Goal: Information Seeking & Learning: Learn about a topic

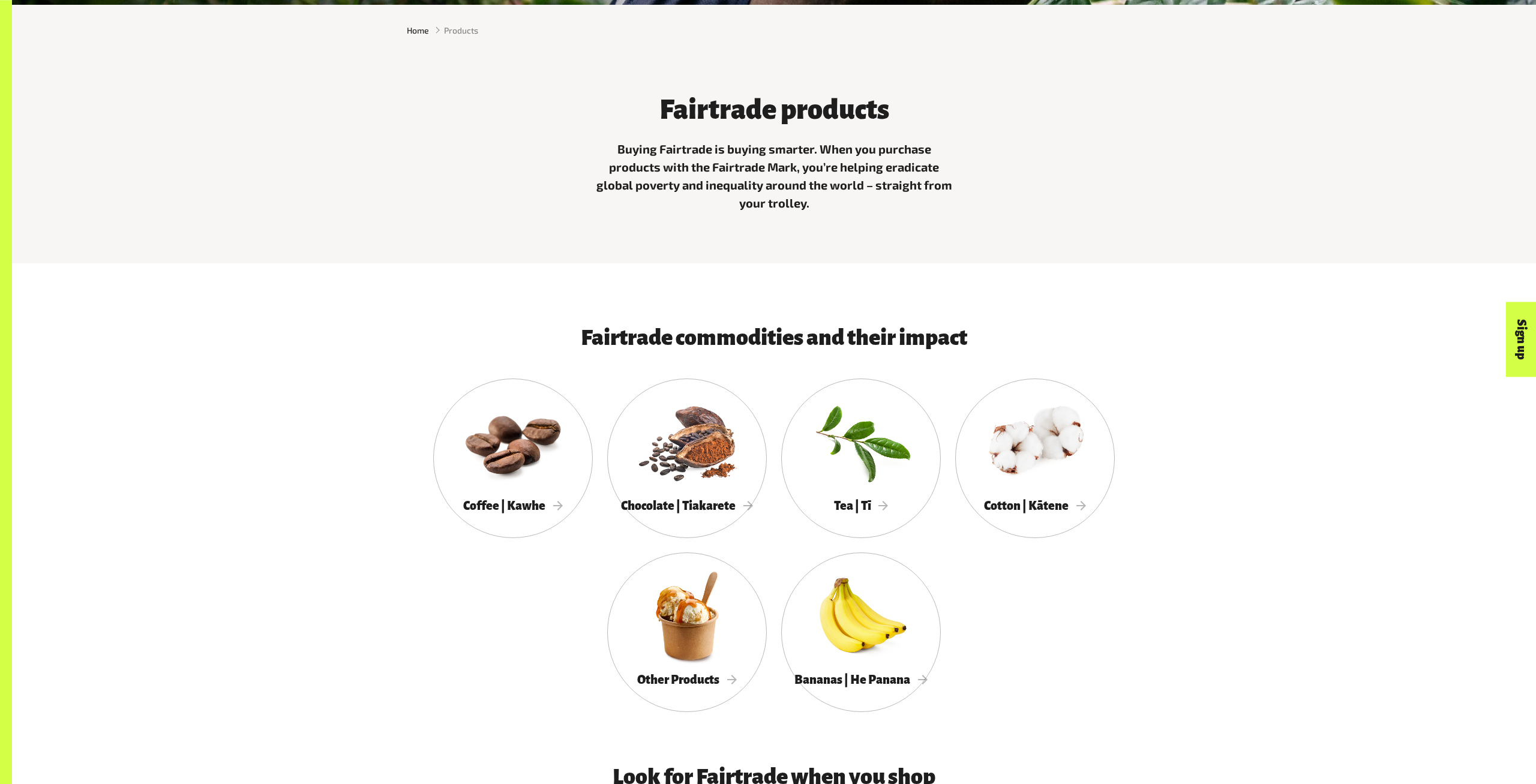
scroll to position [437, 0]
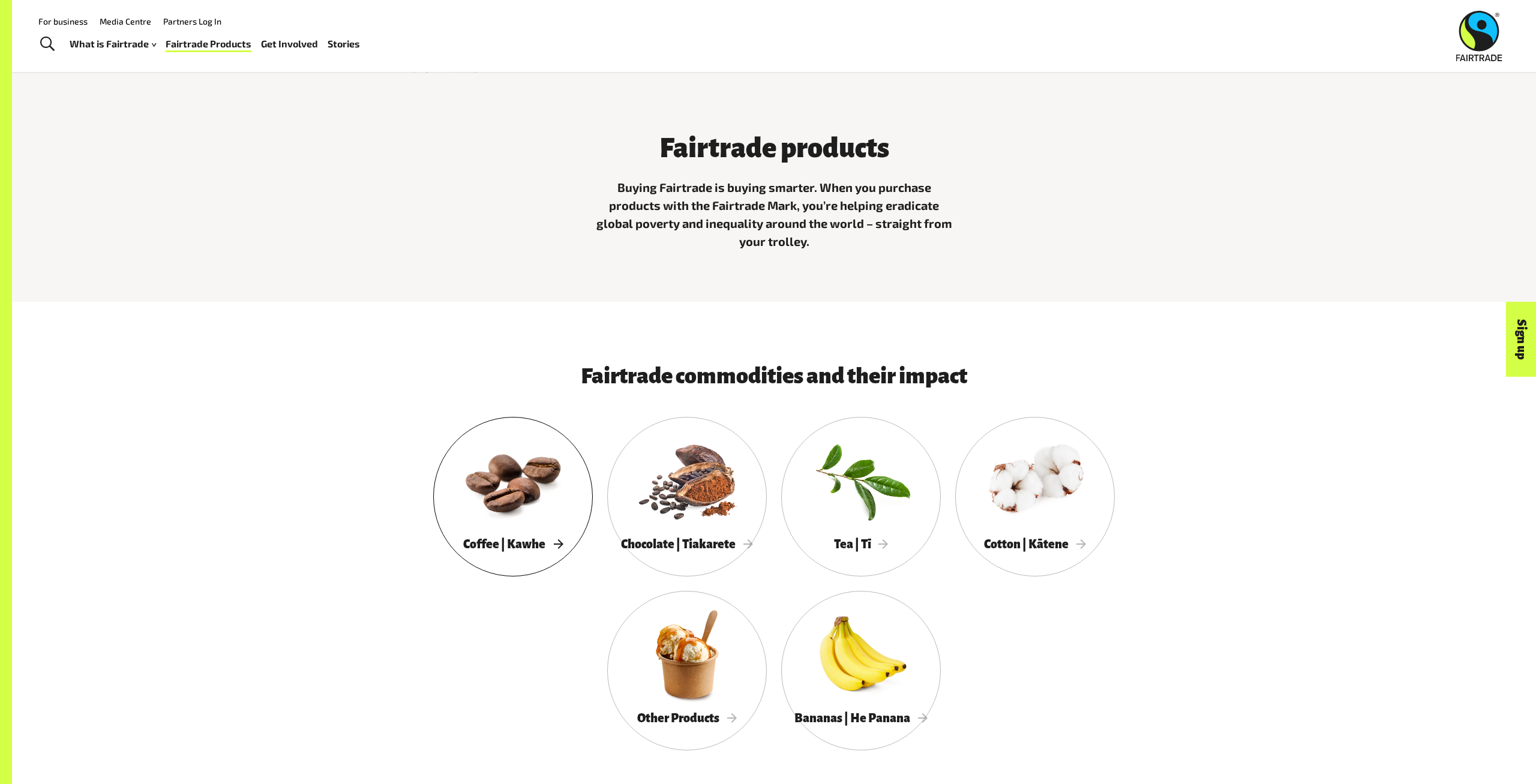
click at [493, 478] on div at bounding box center [513, 480] width 160 height 104
click at [726, 477] on div at bounding box center [687, 480] width 160 height 104
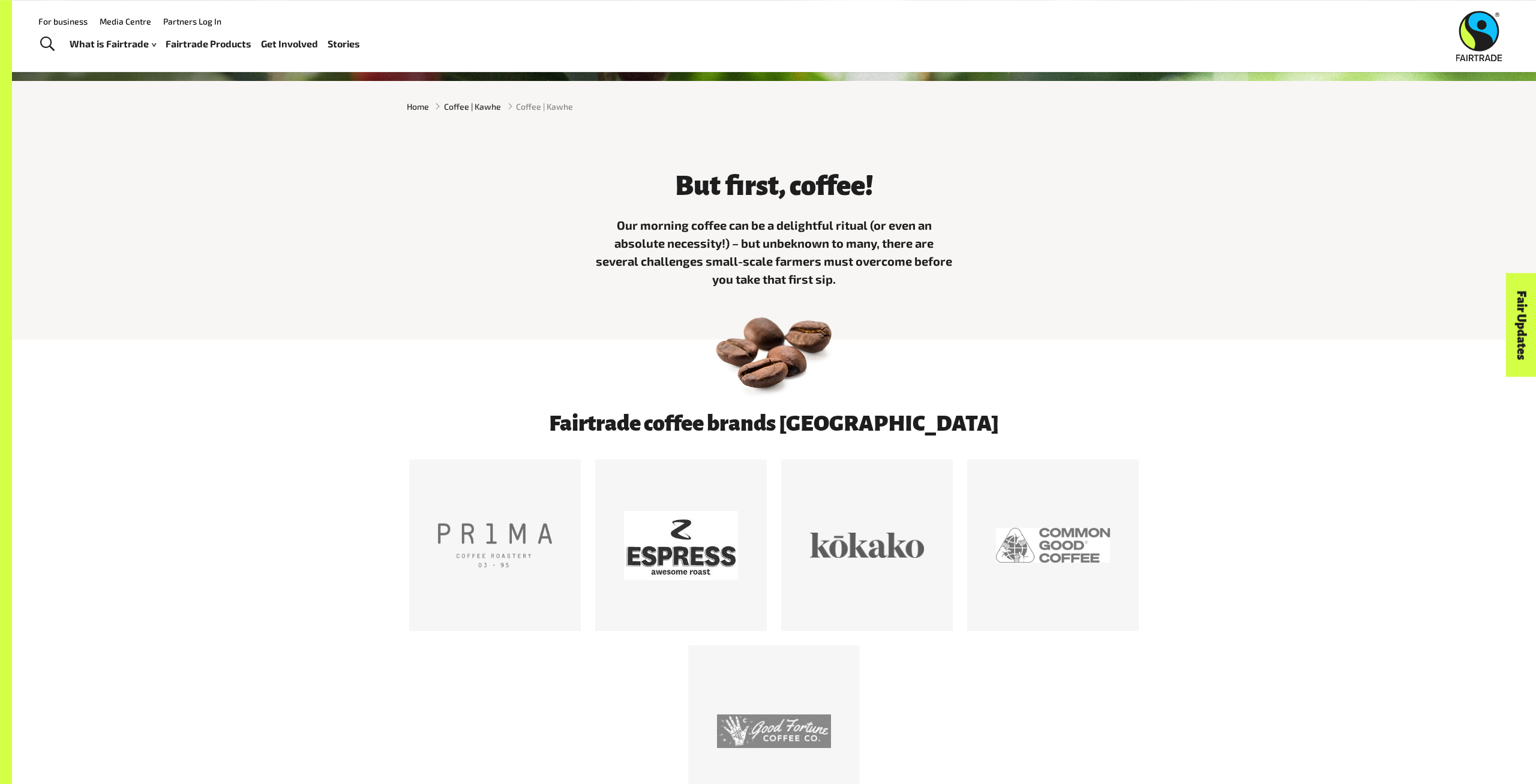
scroll to position [249, 0]
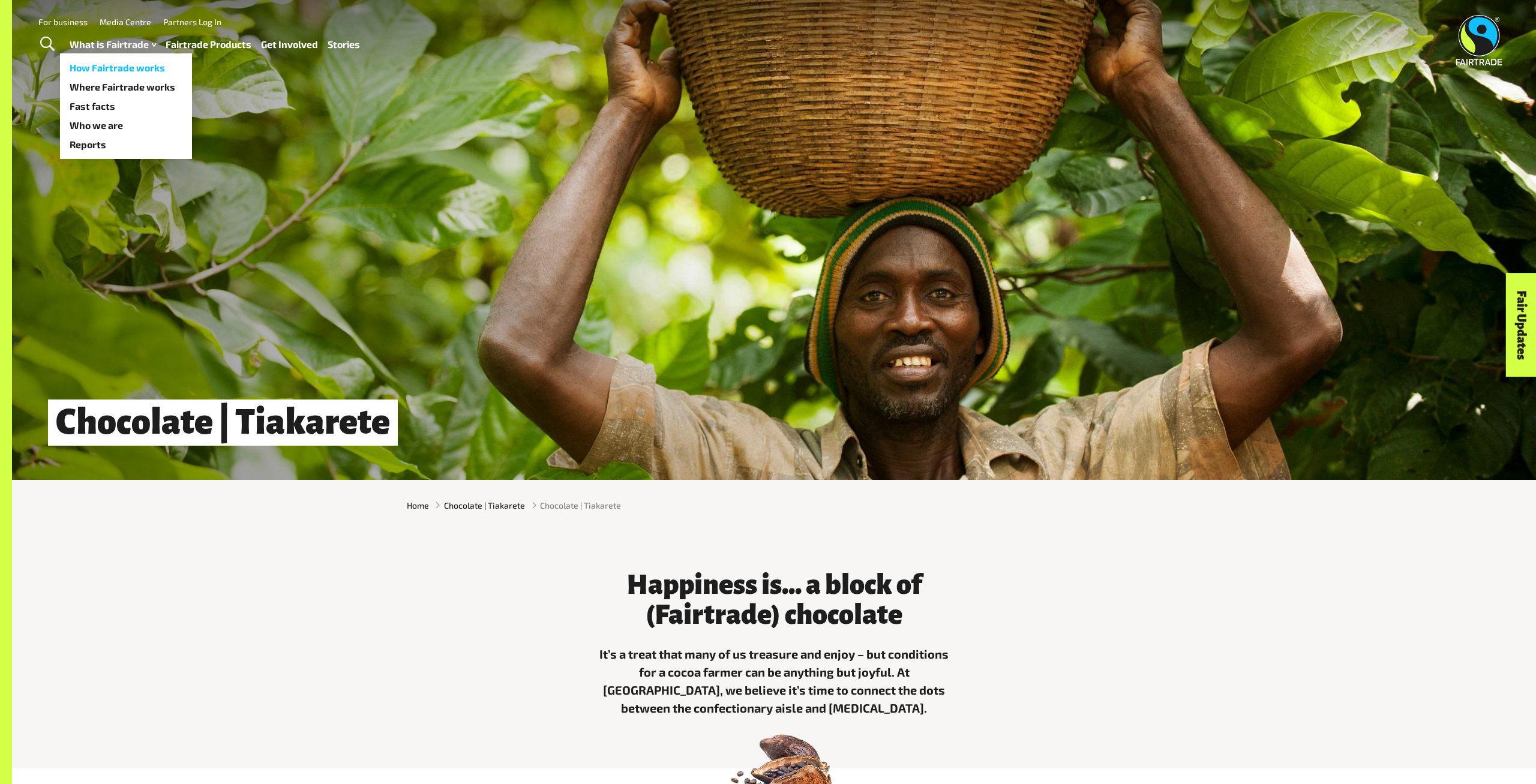
click at [145, 75] on link "How Fairtrade works" at bounding box center [126, 68] width 132 height 19
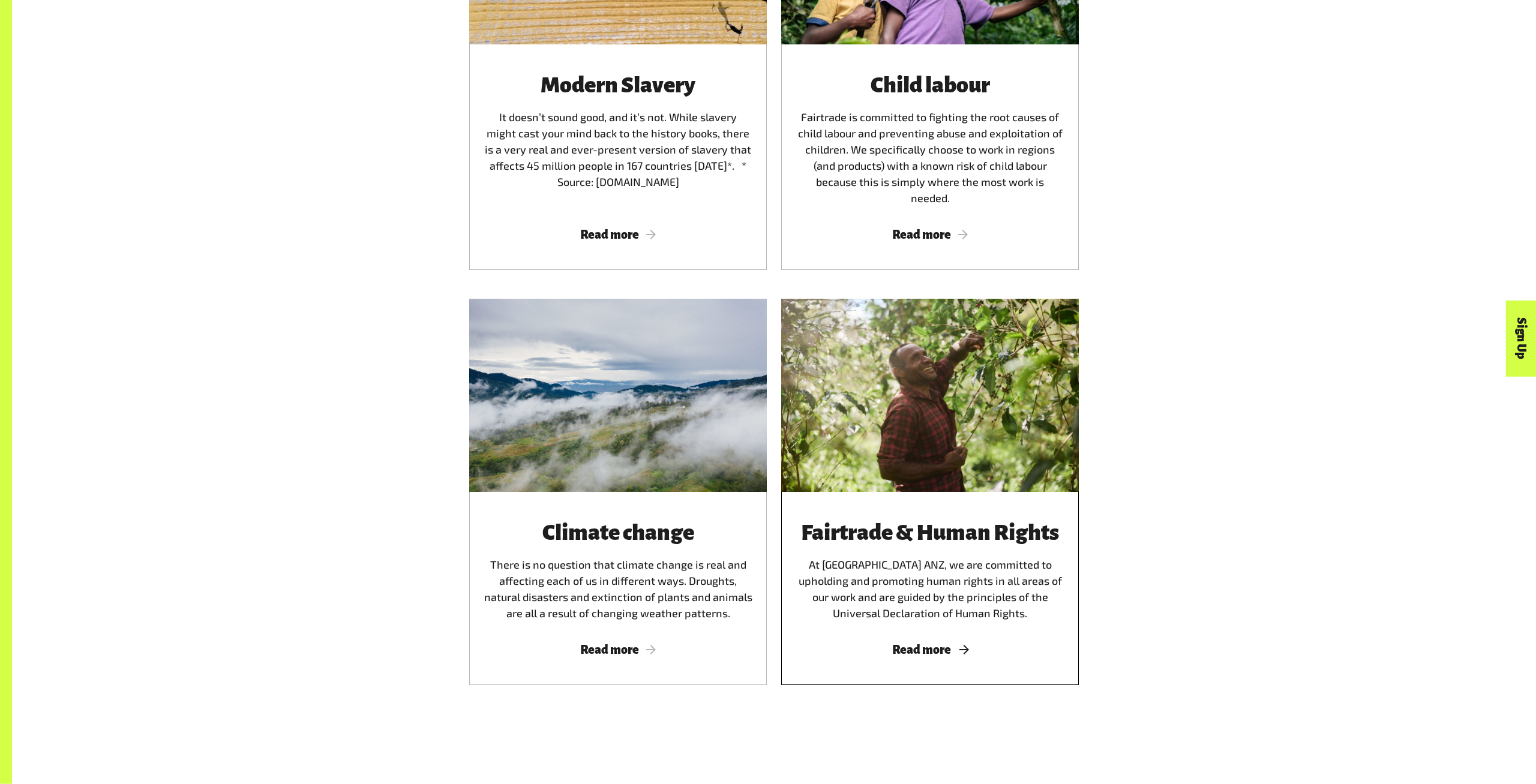
scroll to position [2121, 0]
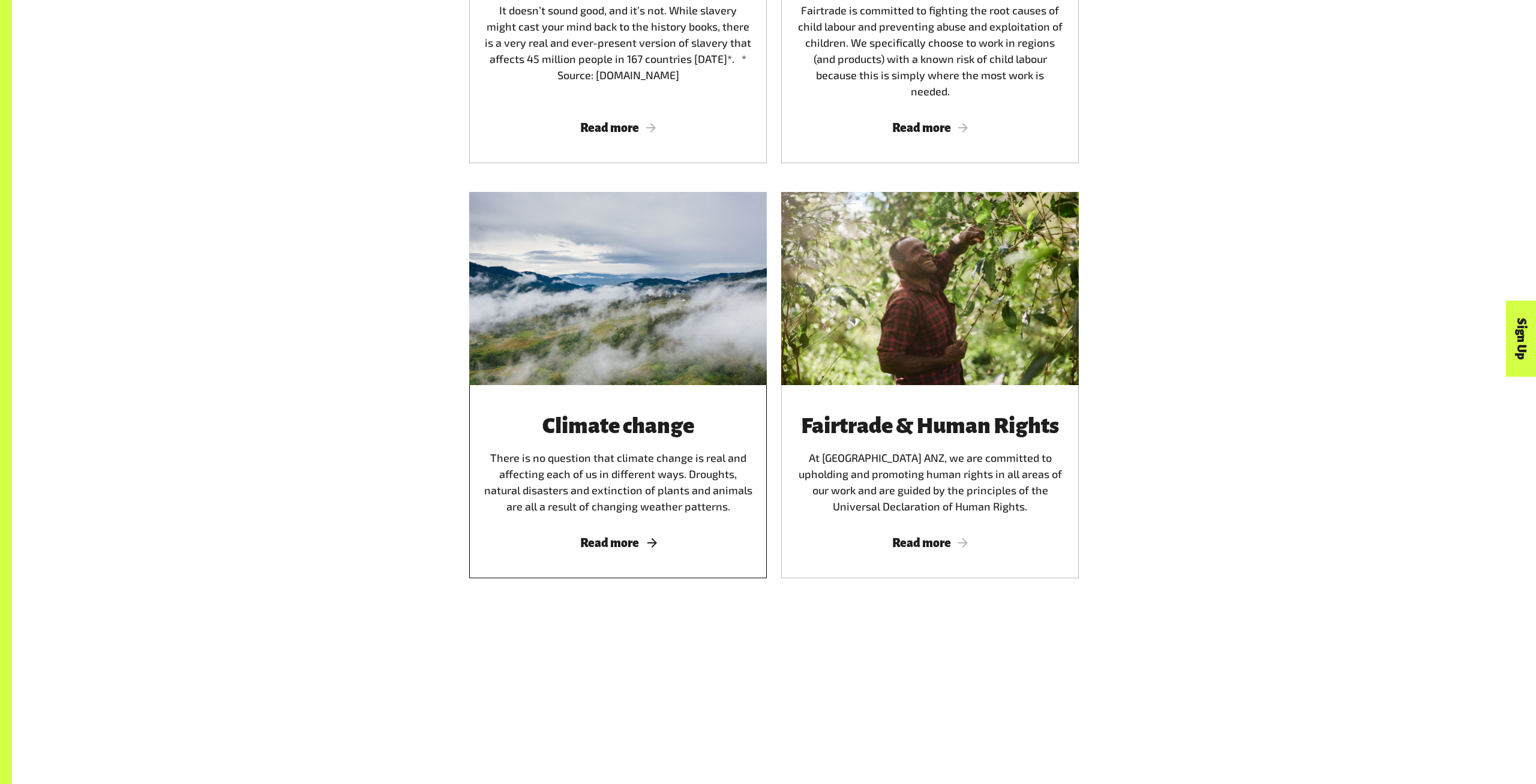
click at [602, 543] on span "Read more" at bounding box center [618, 543] width 269 height 13
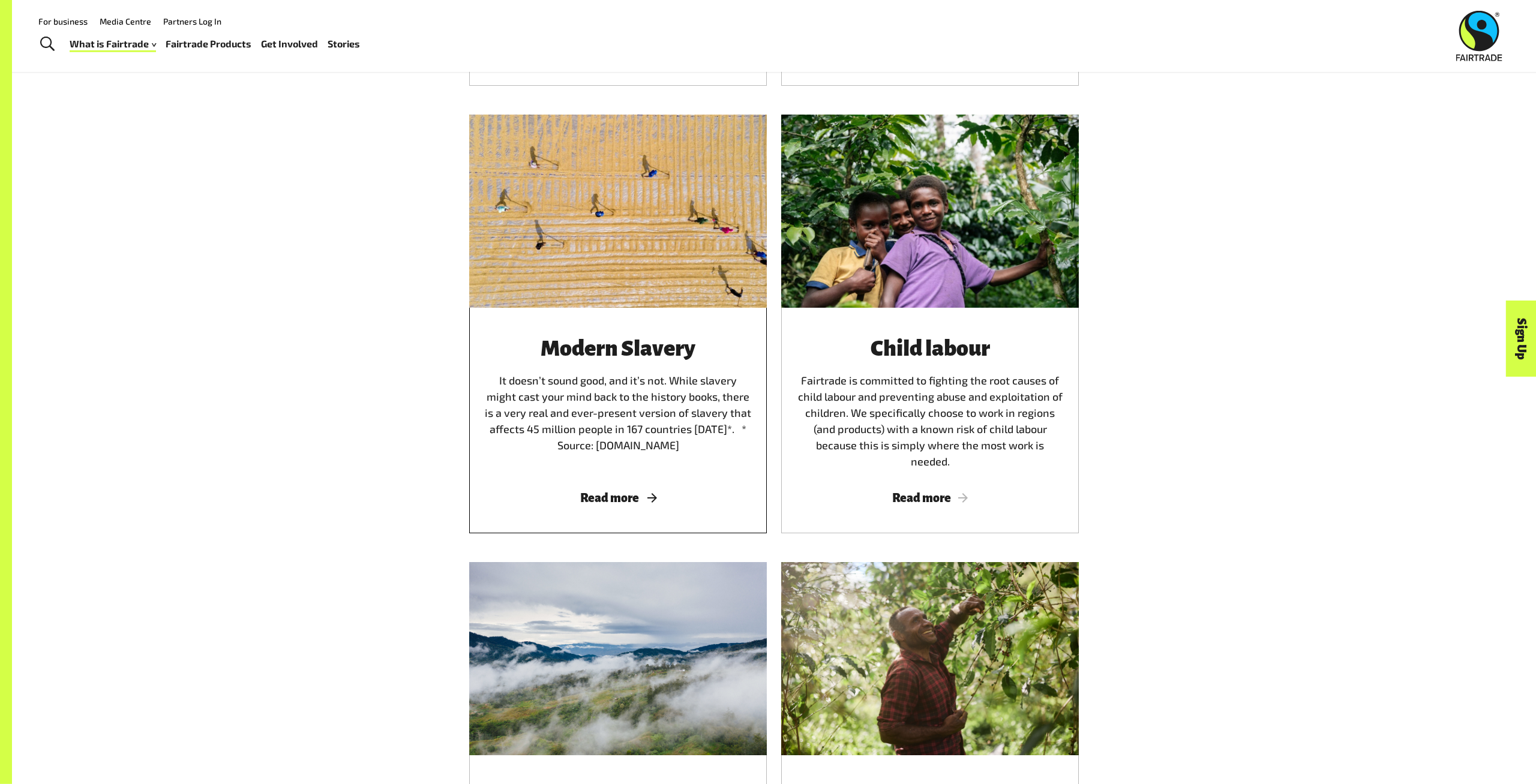
scroll to position [1746, 0]
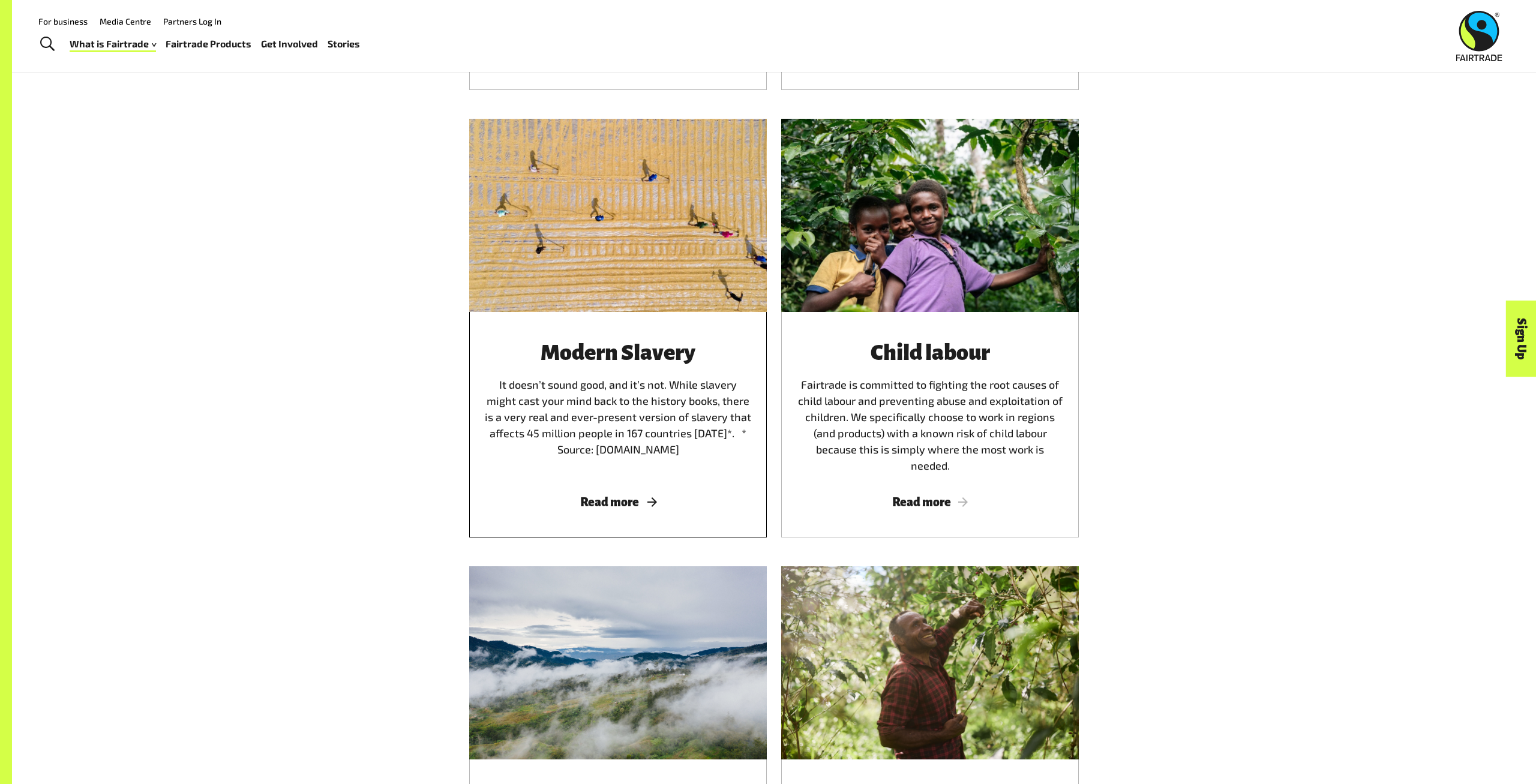
click at [626, 497] on span "Read more" at bounding box center [618, 502] width 269 height 13
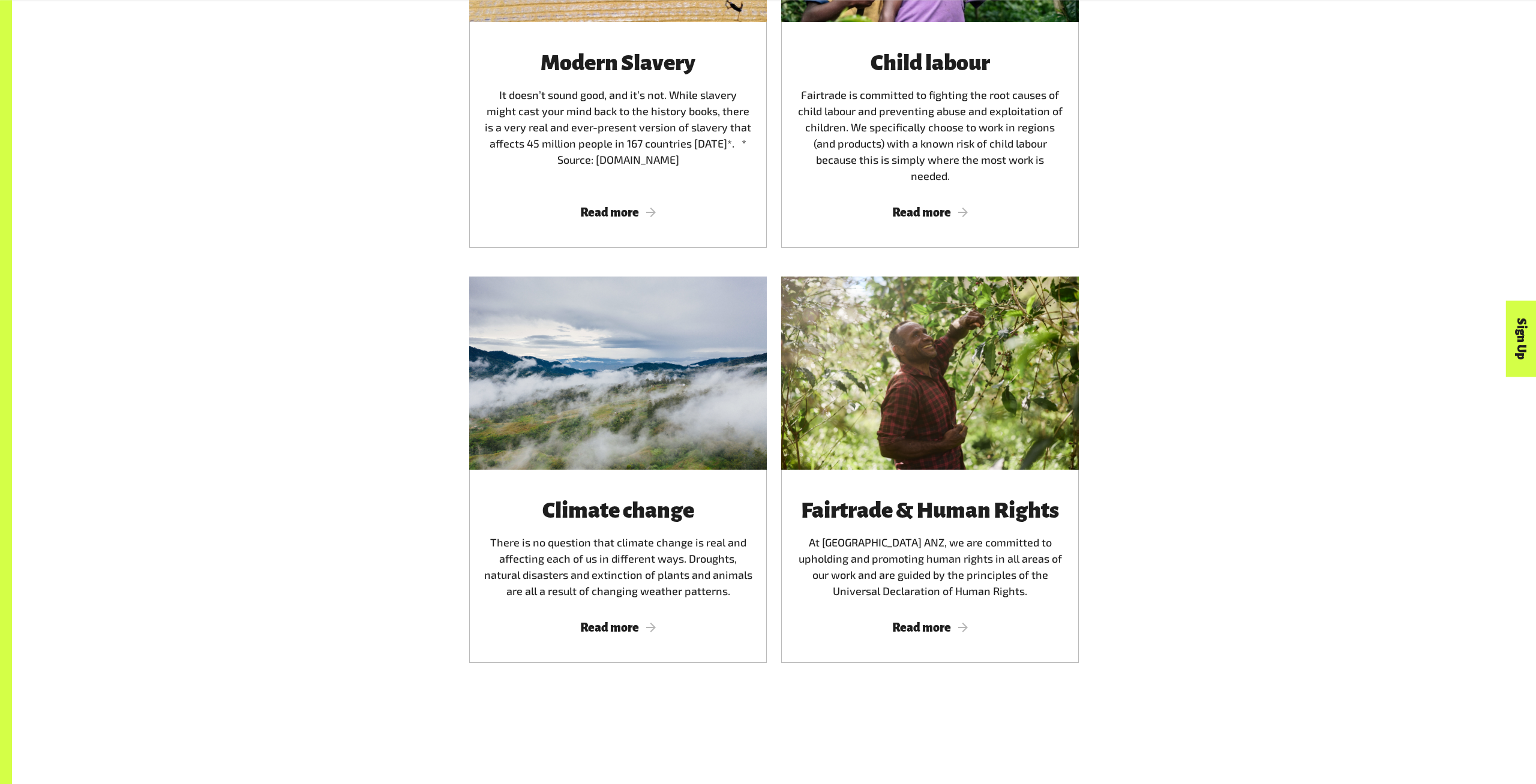
scroll to position [2059, 0]
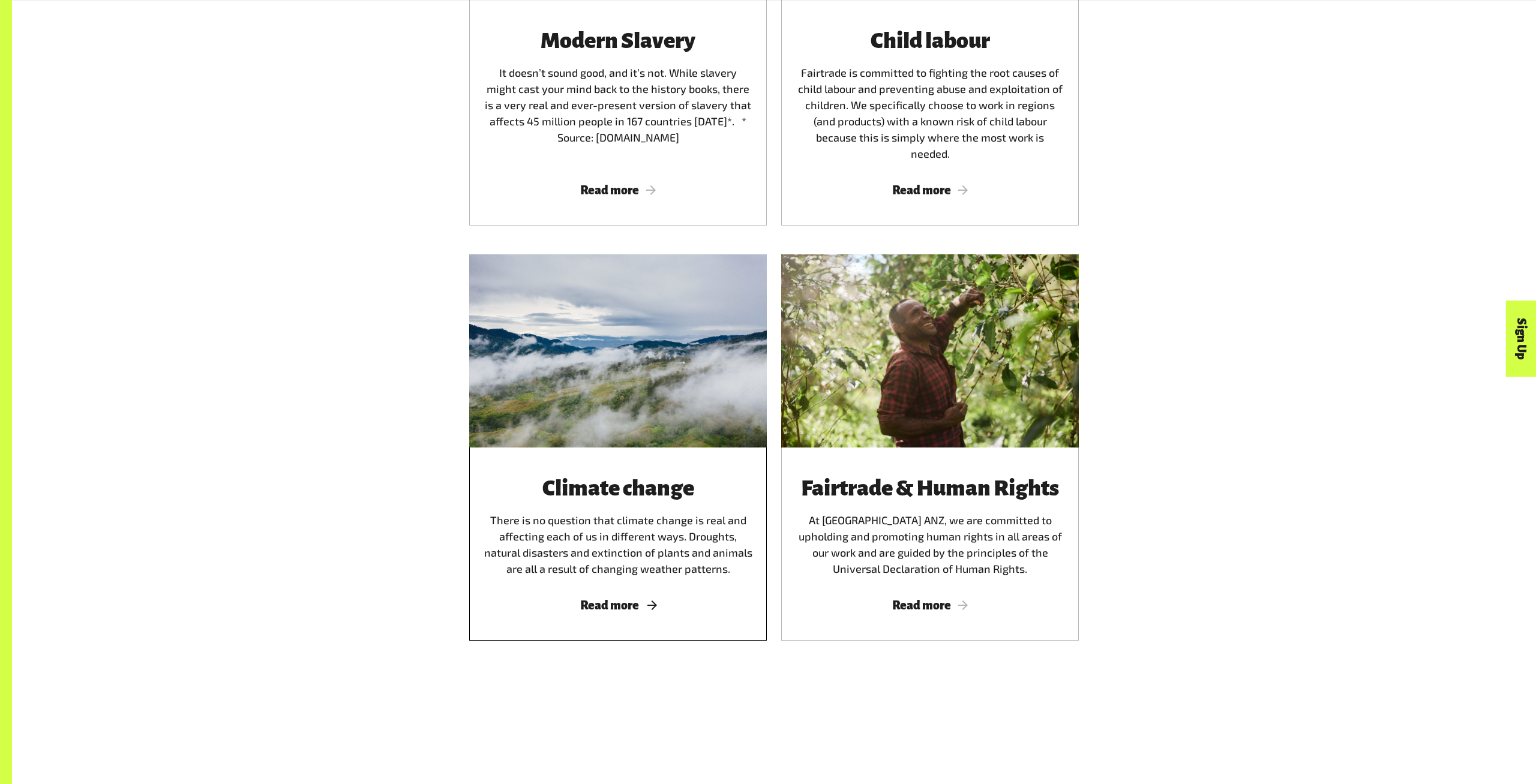
click at [607, 395] on div at bounding box center [618, 351] width 298 height 193
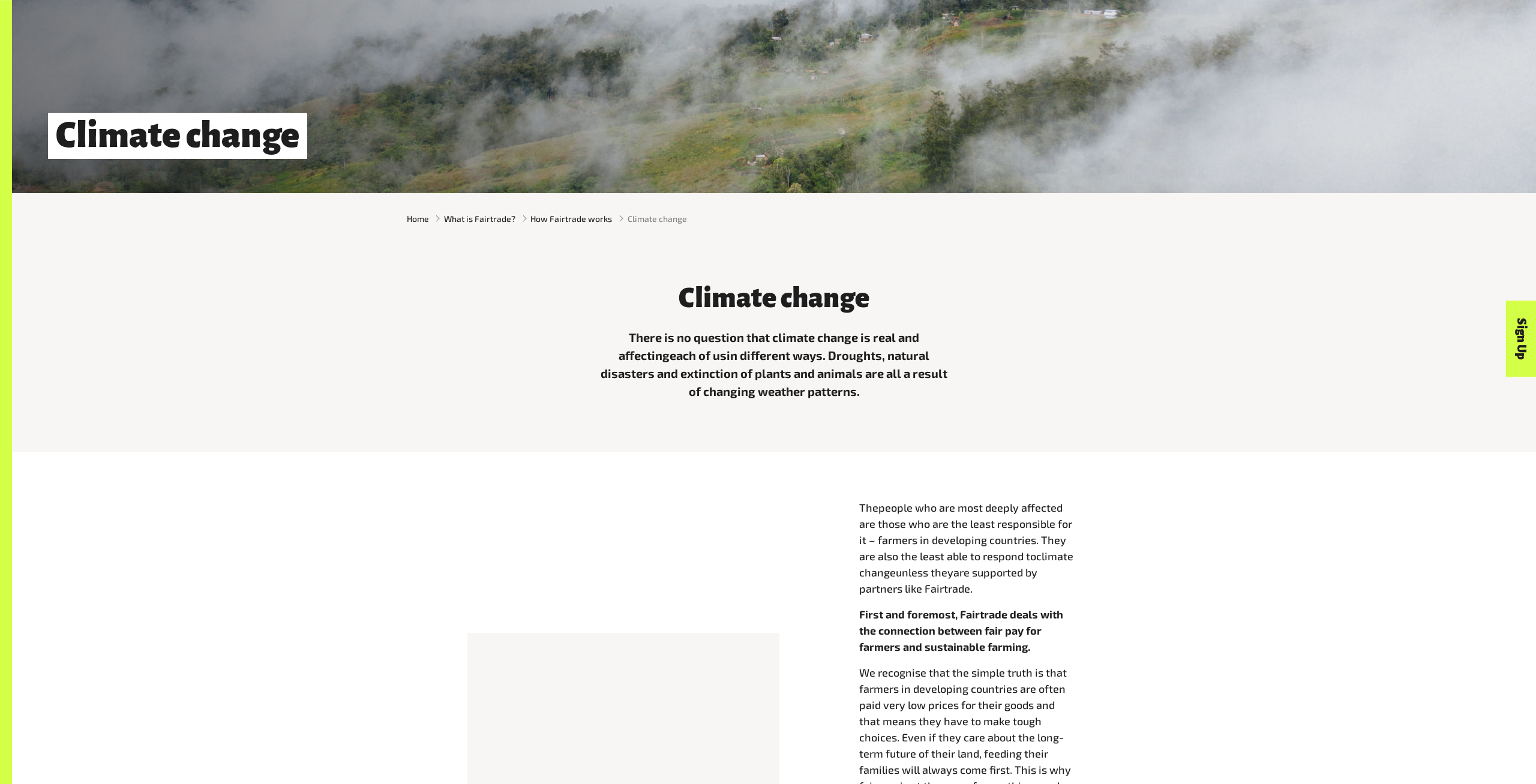
scroll to position [562, 0]
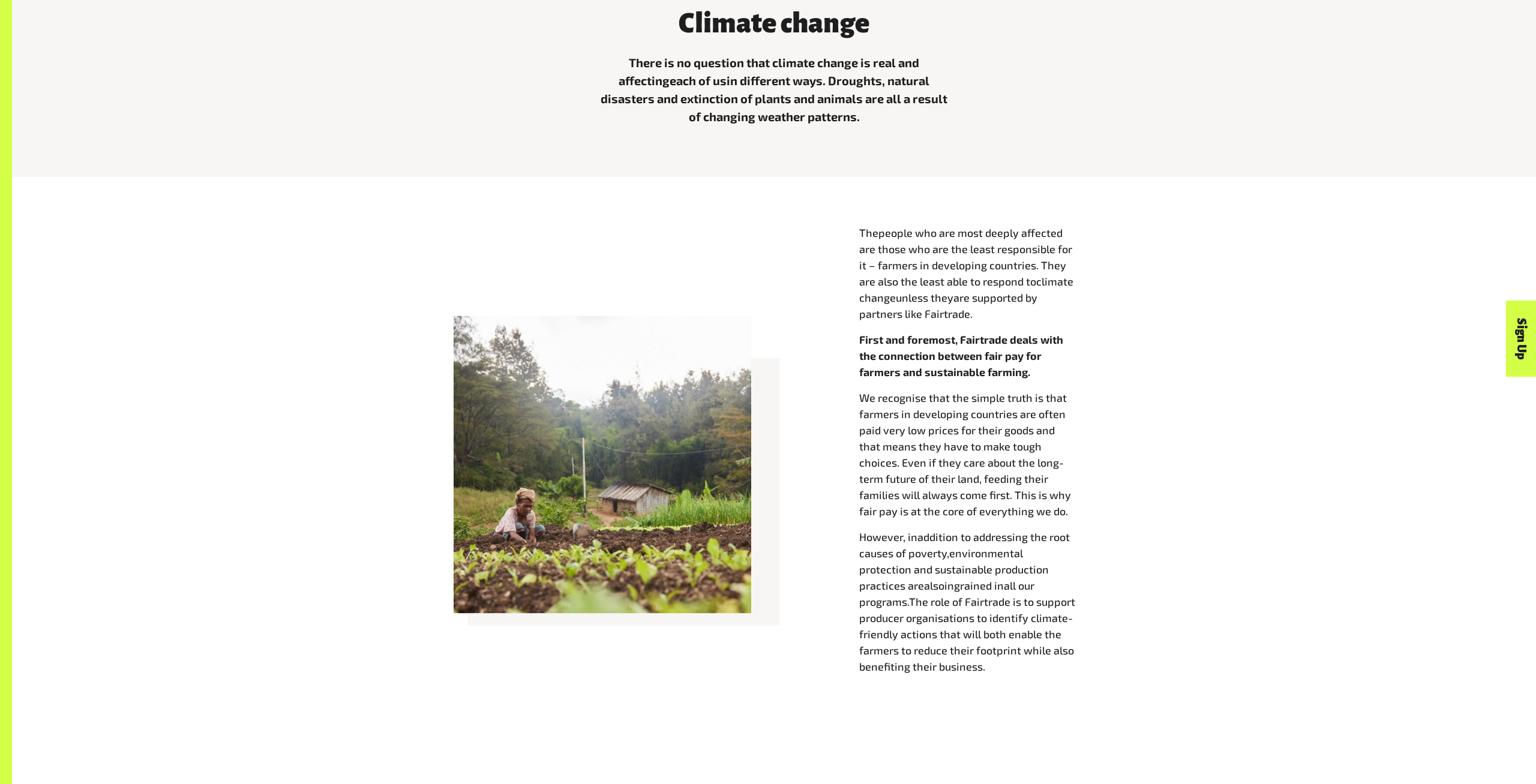
click at [937, 315] on span "are supported by partners like Fairtrade." at bounding box center [948, 306] width 178 height 30
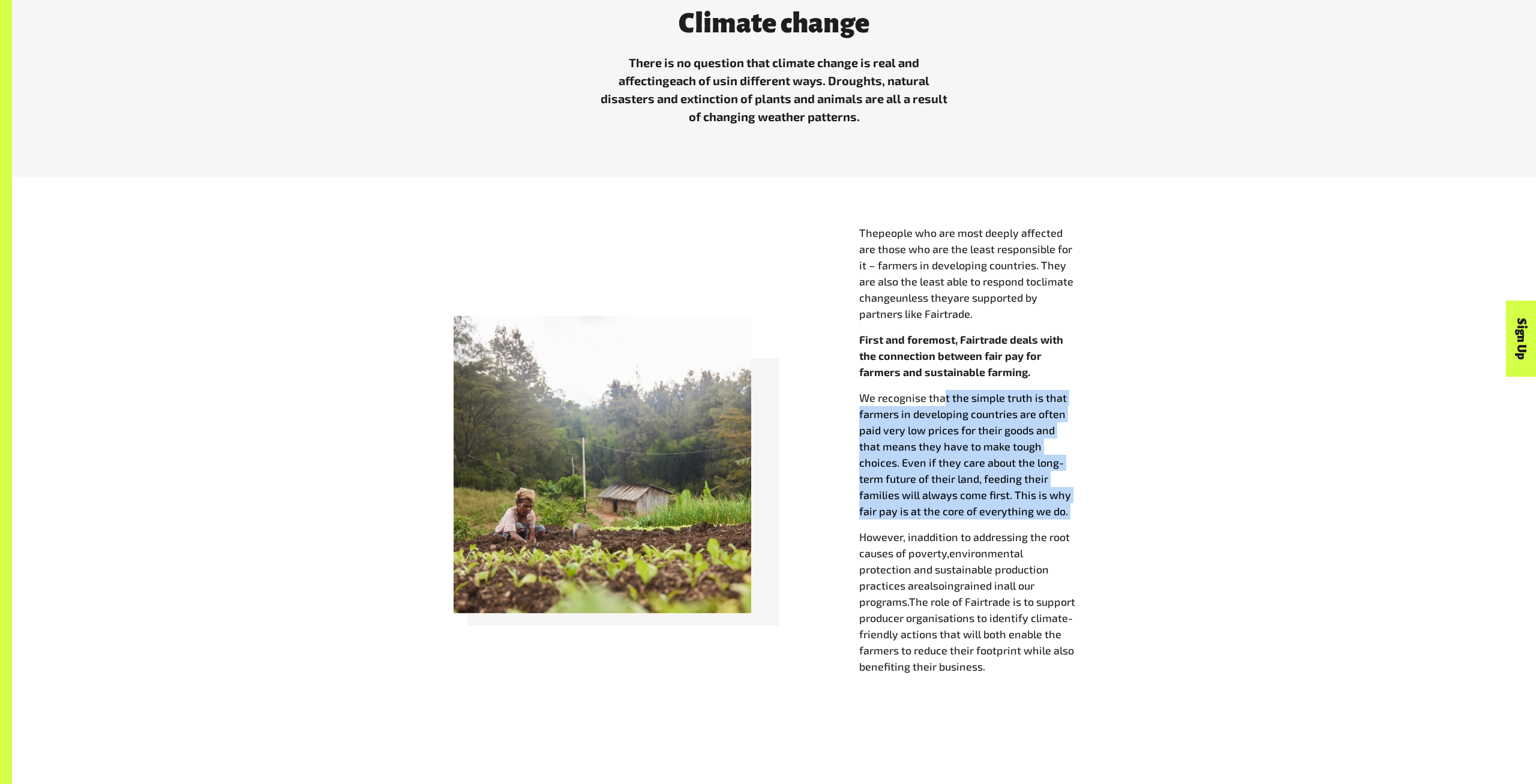
drag, startPoint x: 942, startPoint y: 385, endPoint x: 1090, endPoint y: 504, distance: 189.9
click at [1090, 504] on div "The people who are most deeply affected are those who are the least responsible…" at bounding box center [977, 450] width 235 height 450
click at [1089, 503] on p "We recognise that the simple truth is that farmers in developing countries are …" at bounding box center [977, 454] width 235 height 130
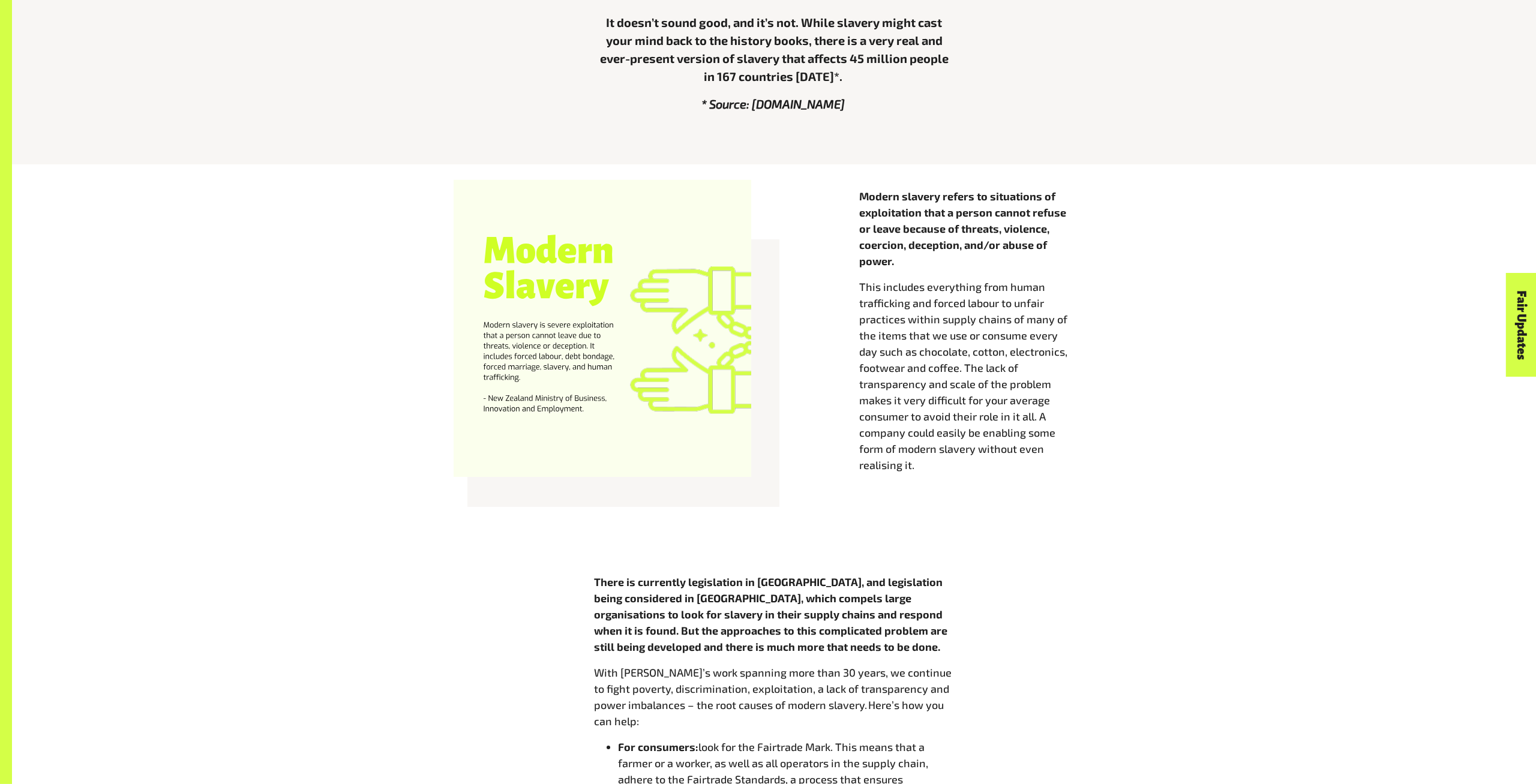
scroll to position [562, 0]
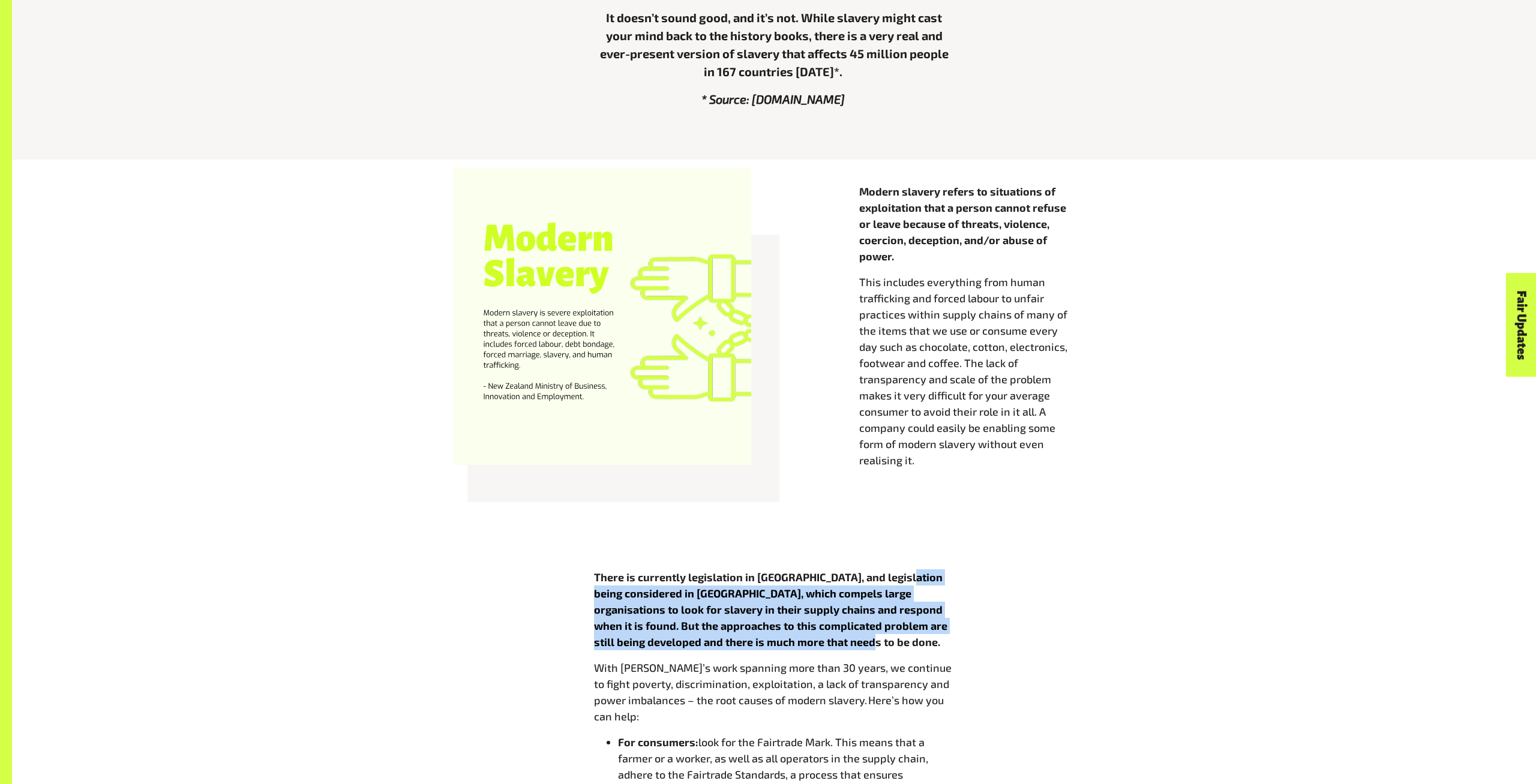
drag, startPoint x: 817, startPoint y: 643, endPoint x: 899, endPoint y: 548, distance: 125.5
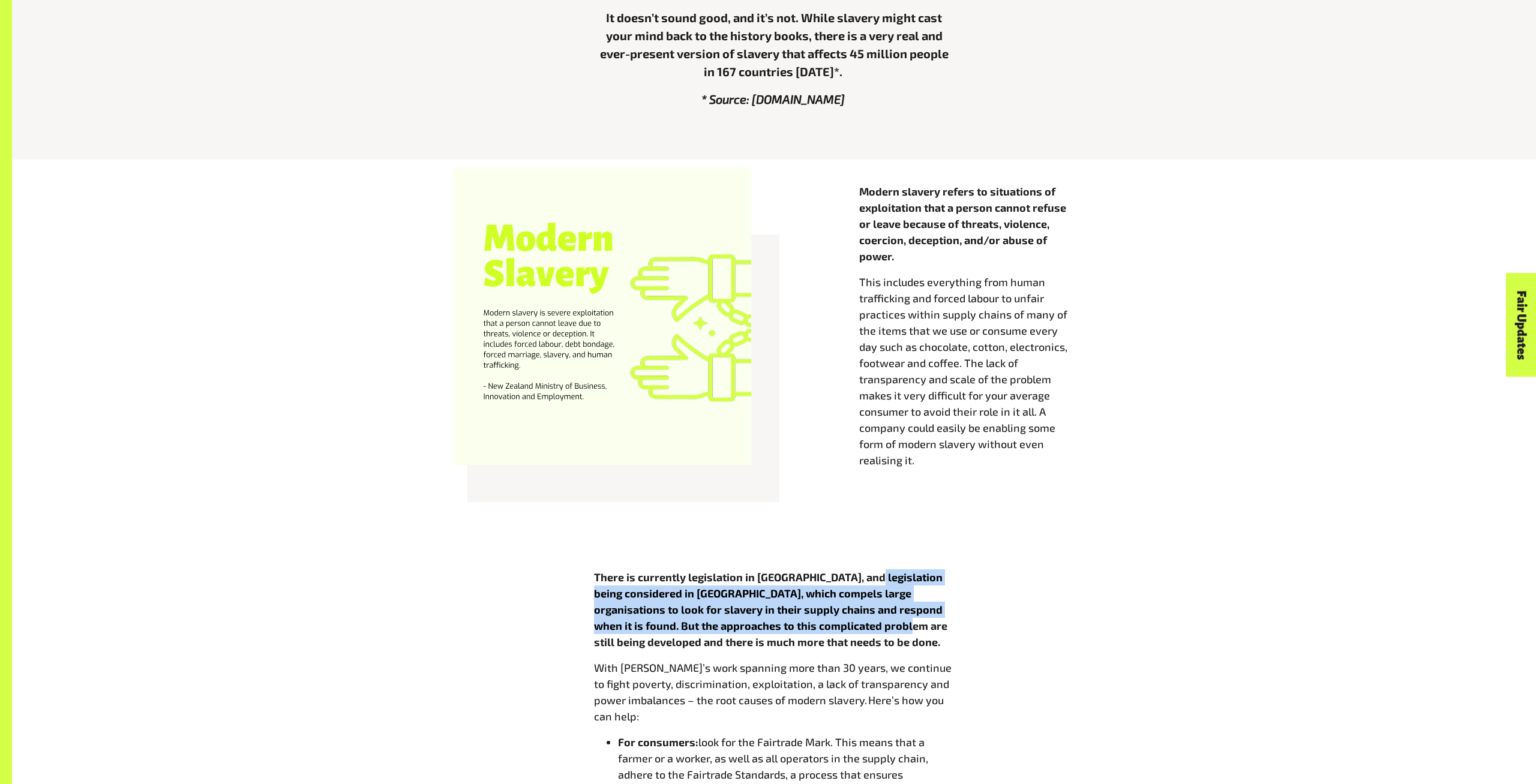
drag, startPoint x: 862, startPoint y: 553, endPoint x: 848, endPoint y: 633, distance: 81.2
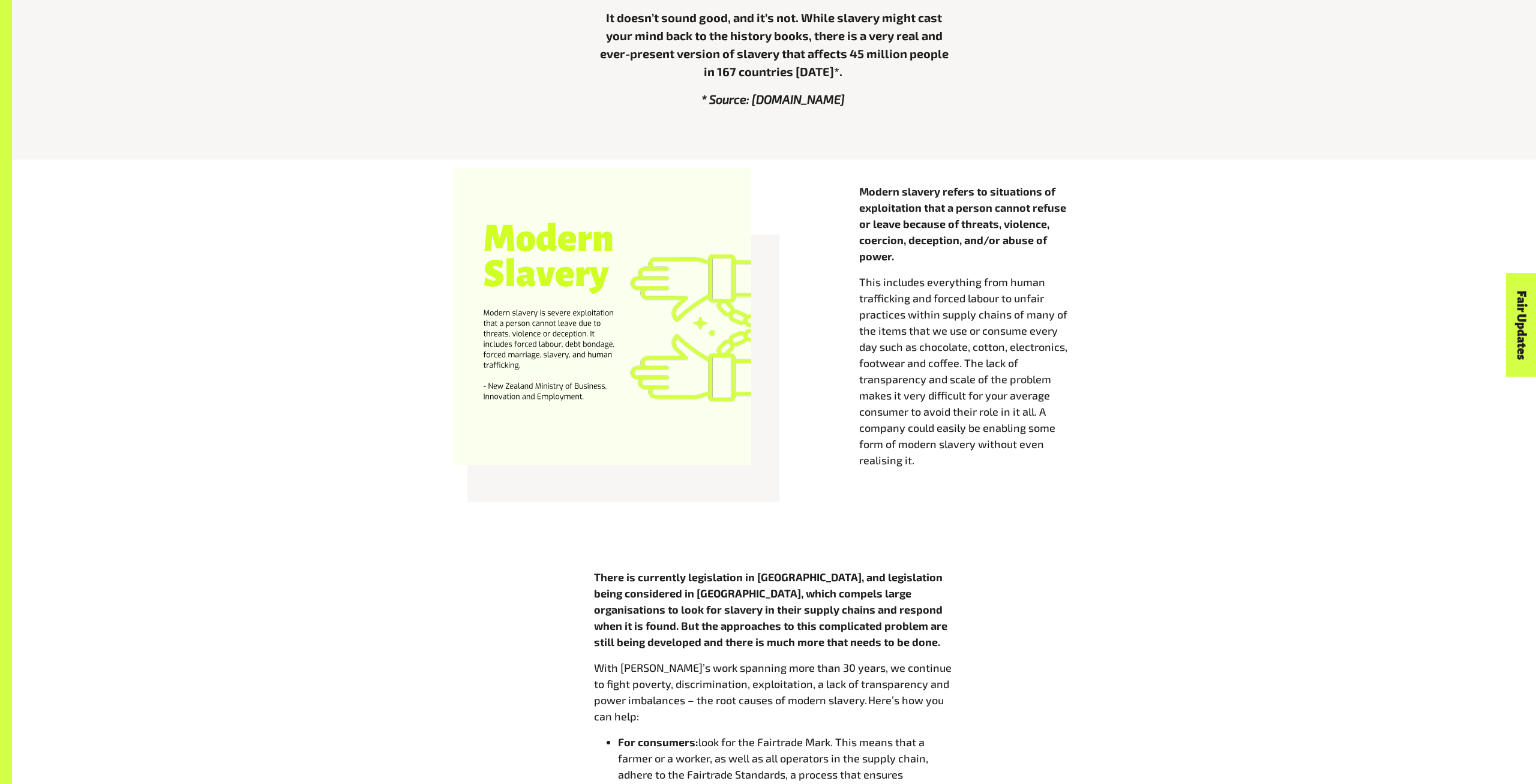
click at [847, 633] on p "There is currently legislation in [GEOGRAPHIC_DATA], and legislation being cons…" at bounding box center [773, 609] width 360 height 81
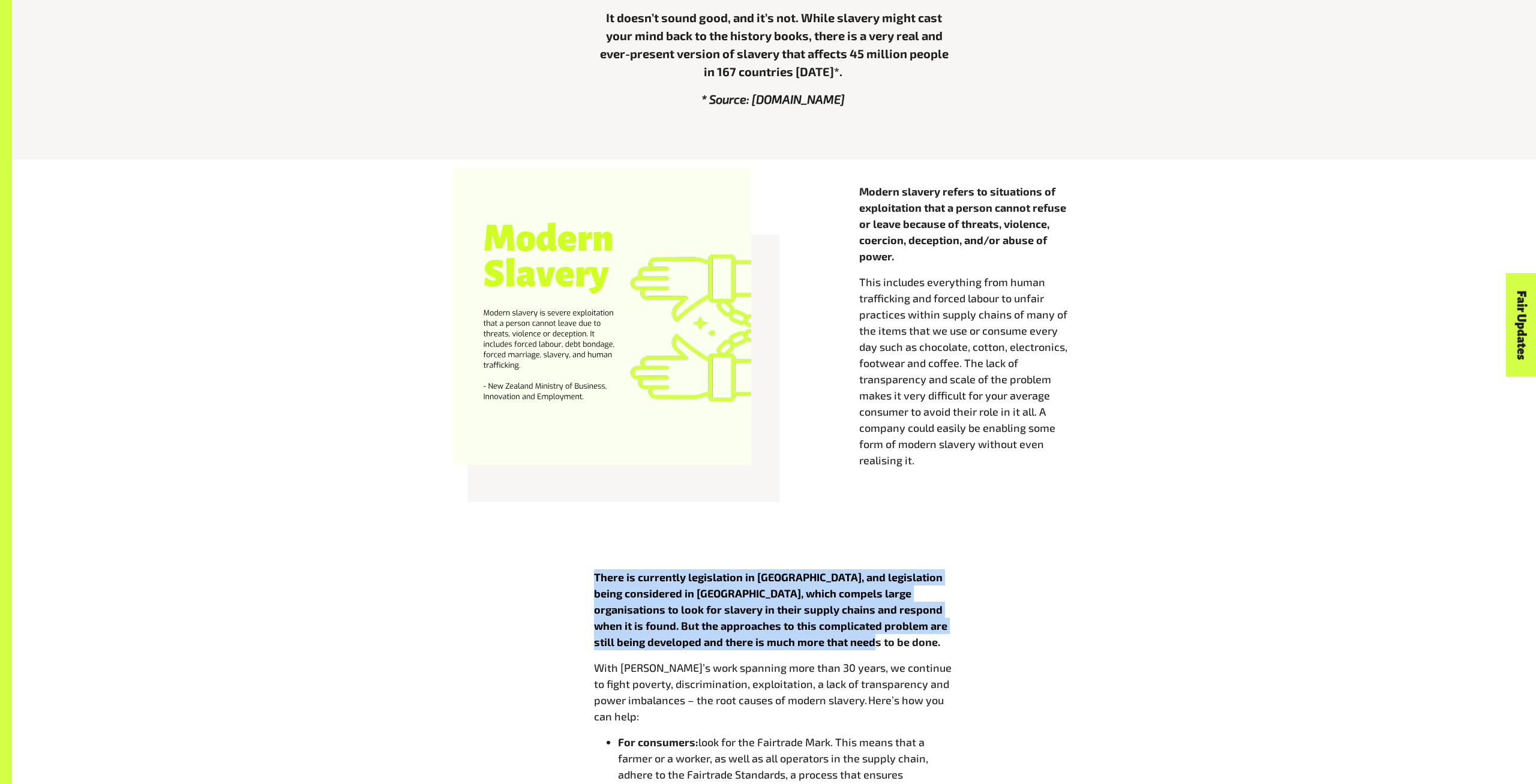
drag, startPoint x: 831, startPoint y: 642, endPoint x: 545, endPoint y: 579, distance: 292.9
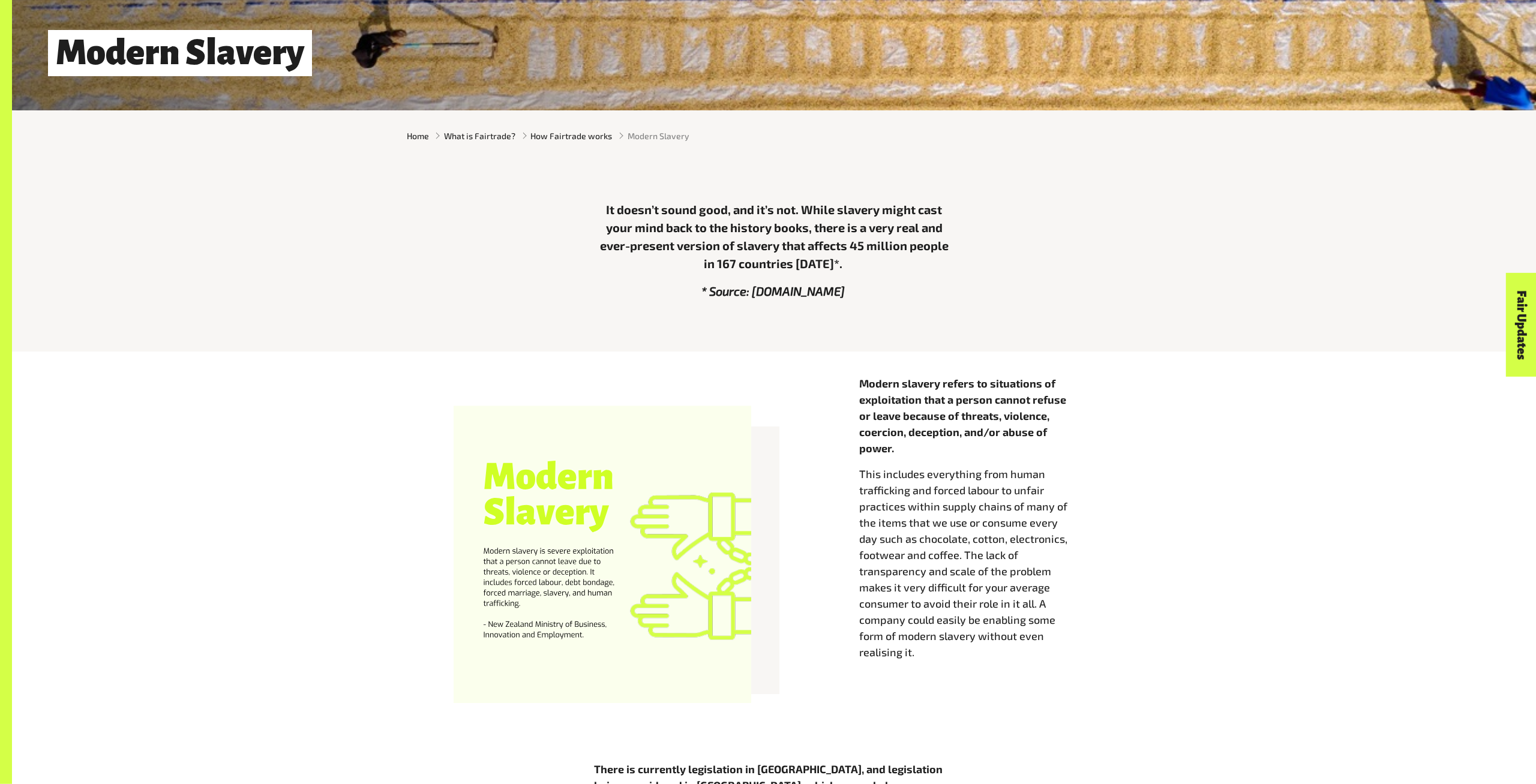
scroll to position [374, 0]
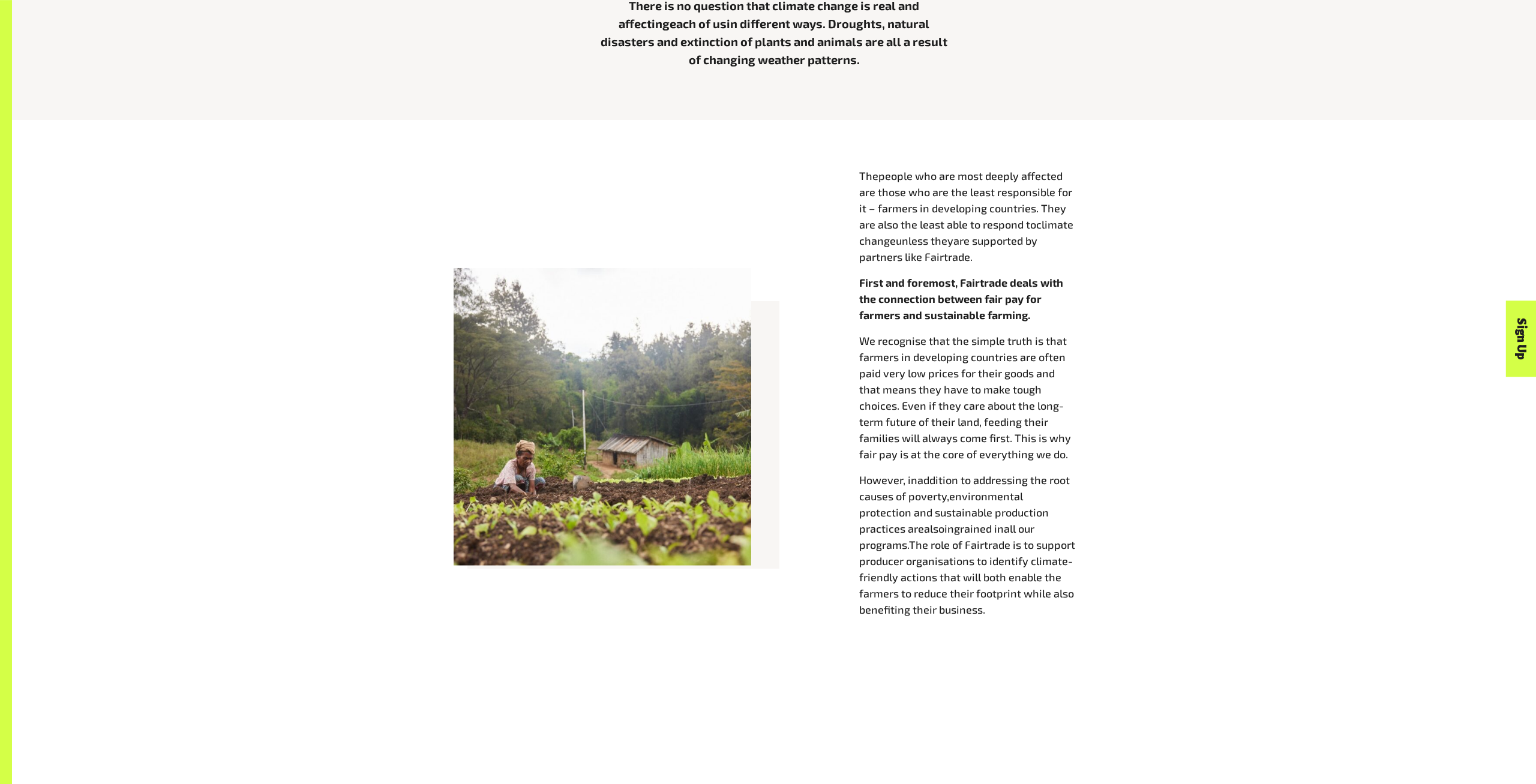
scroll to position [624, 0]
